Goal: Transaction & Acquisition: Purchase product/service

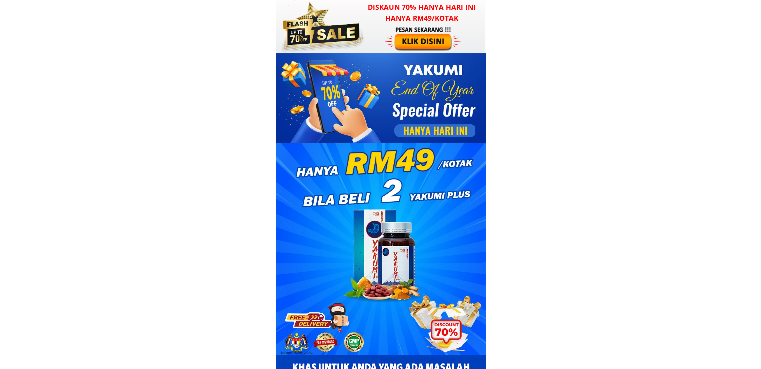
click at [432, 45] on div at bounding box center [424, 39] width 78 height 26
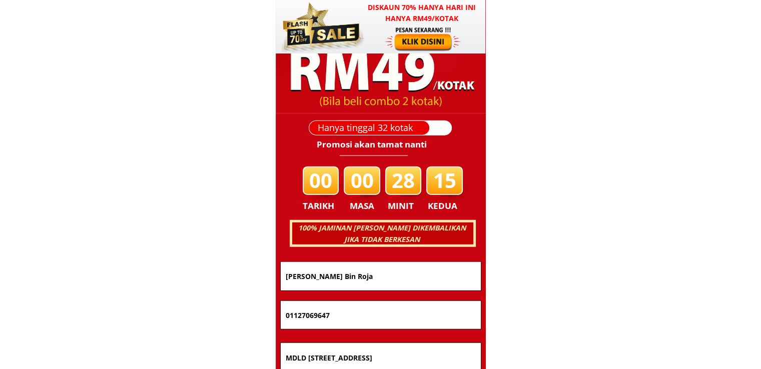
scroll to position [6413, 0]
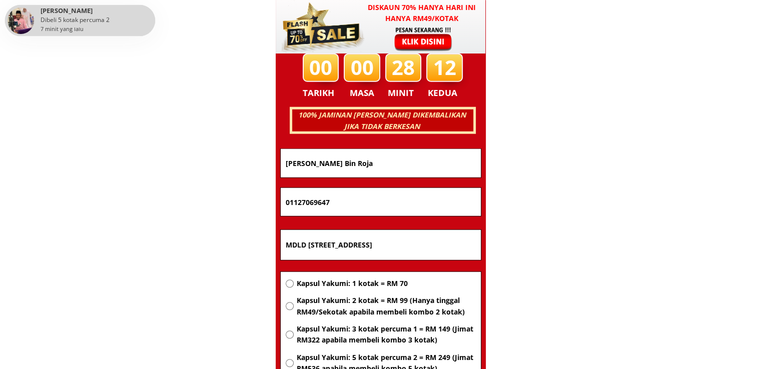
drag, startPoint x: 398, startPoint y: 154, endPoint x: 147, endPoint y: 153, distance: 251.8
paste input "[PERSON_NAME]"
type input "[PERSON_NAME]"
drag, startPoint x: 368, startPoint y: 200, endPoint x: 162, endPoint y: 199, distance: 206.2
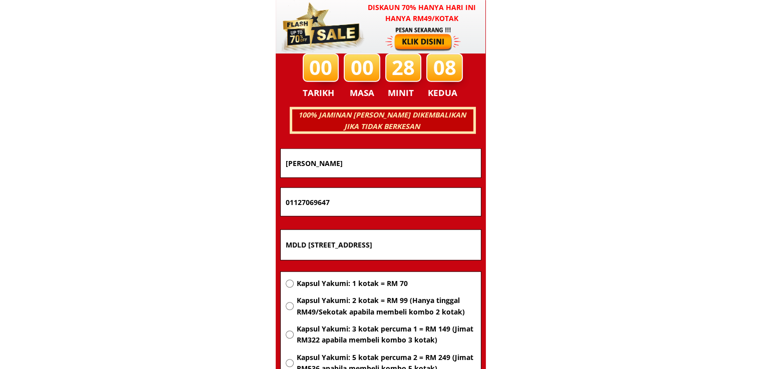
paste input "38262300"
type input "0138262300"
click at [390, 244] on input "MDLD [STREET_ADDRESS]" at bounding box center [380, 245] width 195 height 30
paste input "TBG [STREET_ADDRESS][DATE]. 41000 Klang Selsngor."
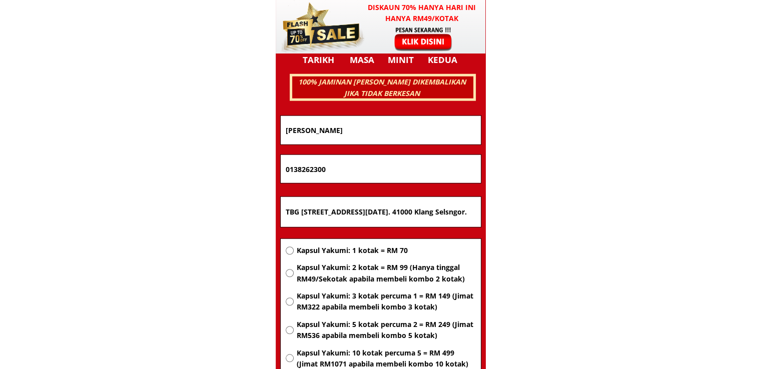
scroll to position [6463, 0]
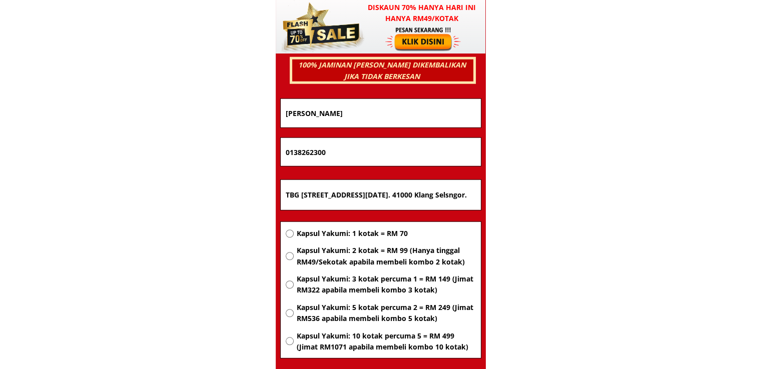
type input "TBG [STREET_ADDRESS][DATE]. 41000 Klang Selsngor."
click at [396, 252] on span "Kapsul Yakumi: 2 kotak = RM 99 (Hanya tinggal RM49/Sekotak apabila membeli komb…" at bounding box center [385, 256] width 179 height 23
radio input "true"
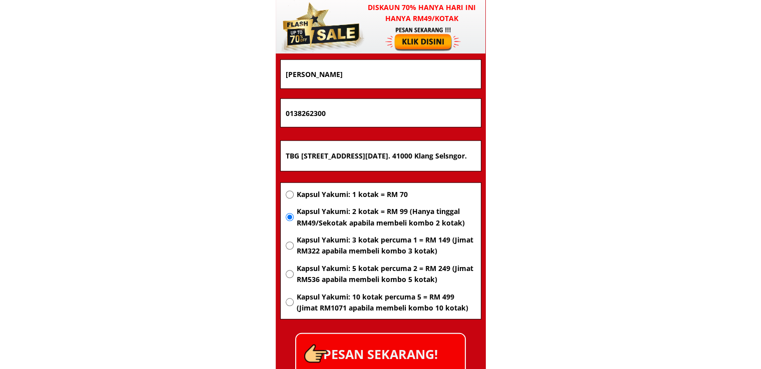
scroll to position [6564, 0]
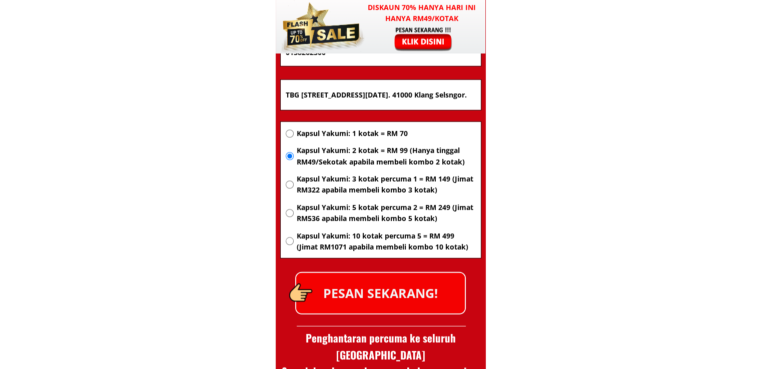
click at [412, 283] on p "PESAN SEKARANG!" at bounding box center [380, 293] width 169 height 41
